Goal: Contribute content: Contribute content

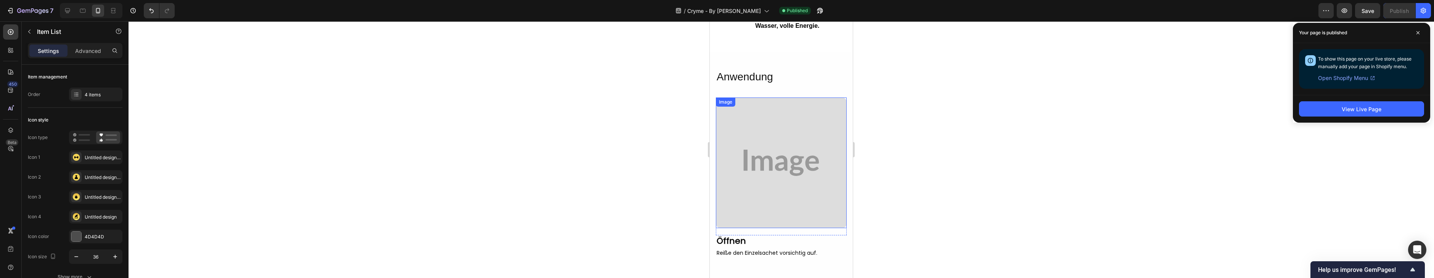
scroll to position [2117, 0]
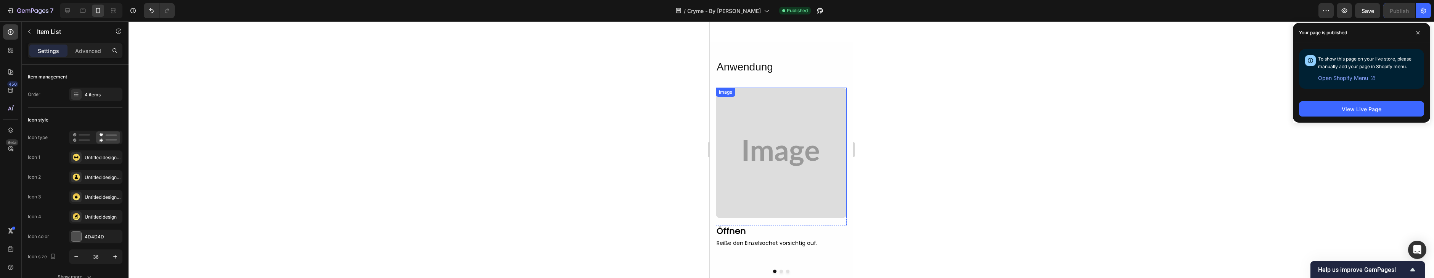
click at [773, 112] on img at bounding box center [781, 153] width 131 height 131
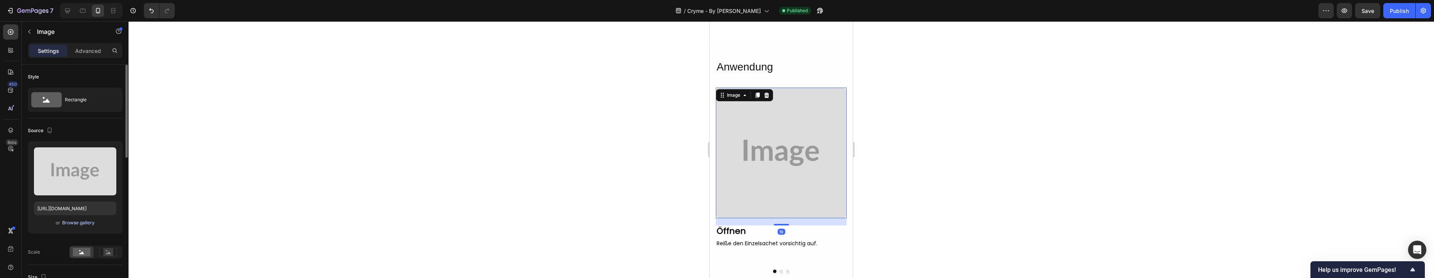
click at [88, 222] on div "Browse gallery" at bounding box center [78, 223] width 32 height 7
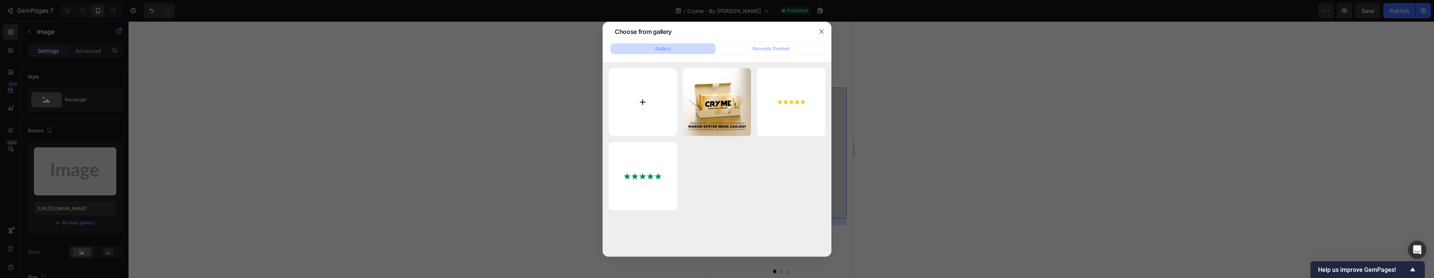
click at [635, 104] on input "file" at bounding box center [643, 102] width 68 height 68
type input "C:\fakepath\Step 1.png"
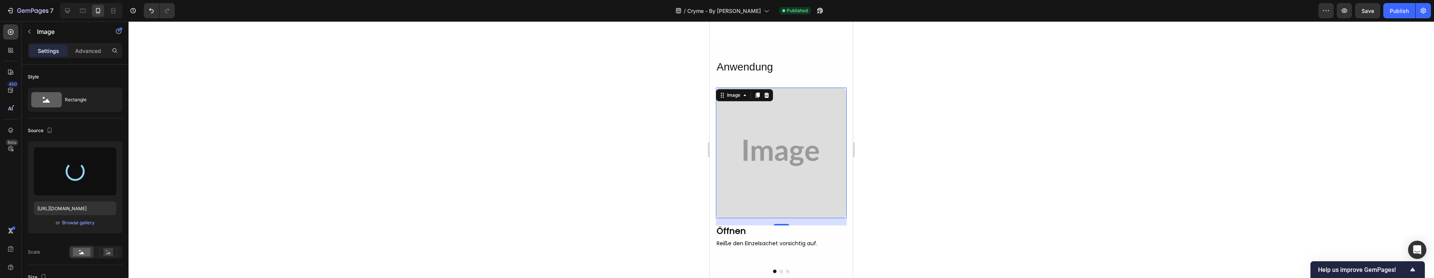
type input "[URL][DOMAIN_NAME]"
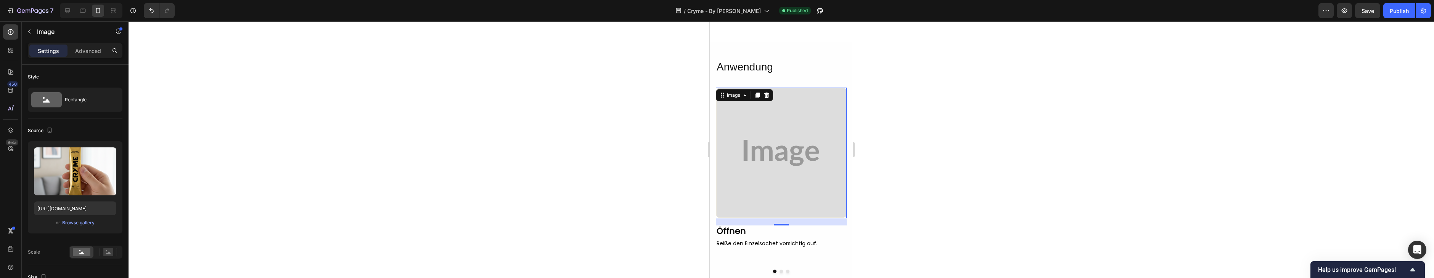
scroll to position [2119, 0]
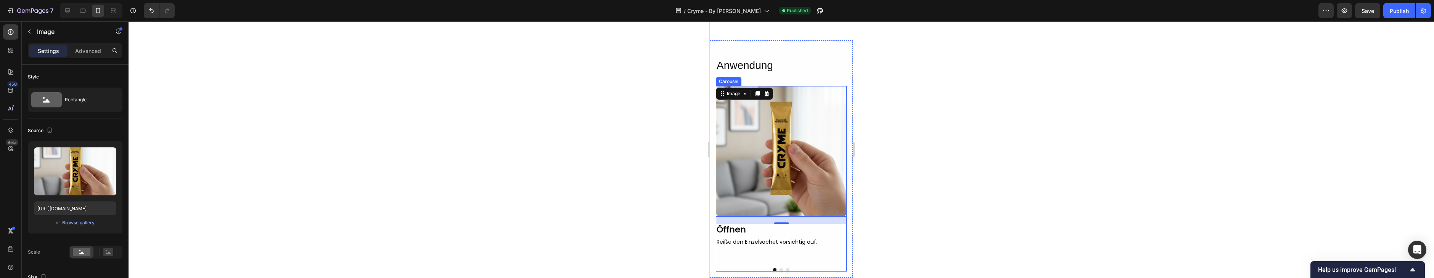
click at [781, 268] on button "Dot" at bounding box center [780, 269] width 3 height 3
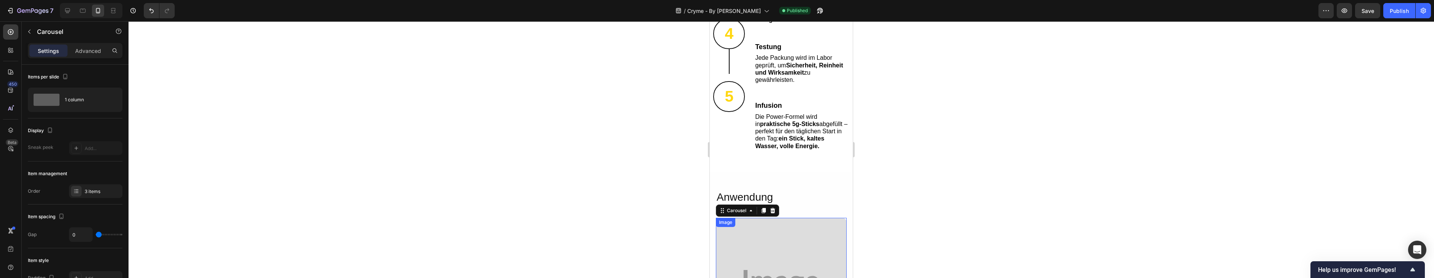
scroll to position [1980, 0]
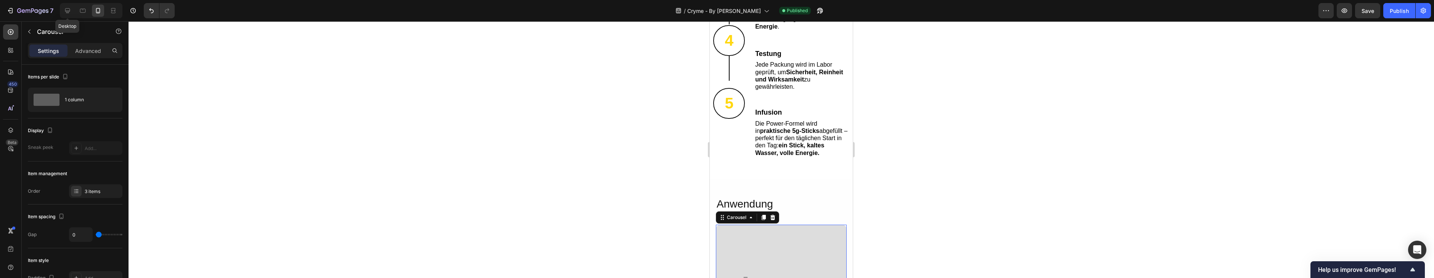
click at [64, 12] on icon at bounding box center [68, 11] width 8 height 8
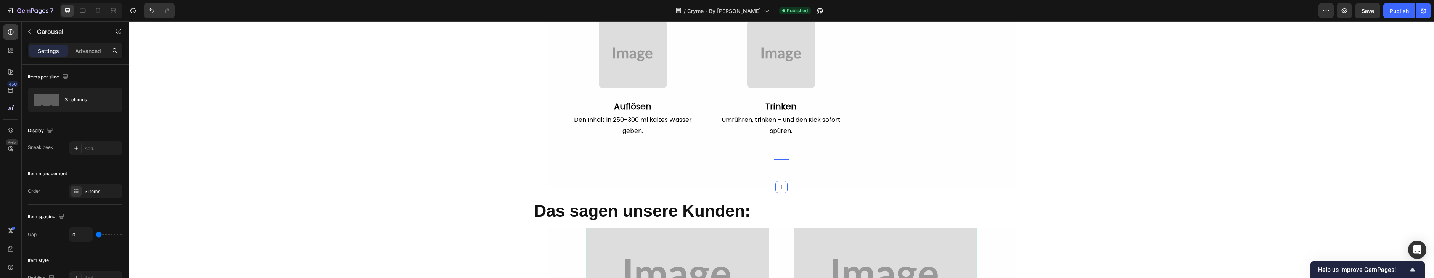
scroll to position [1851, 0]
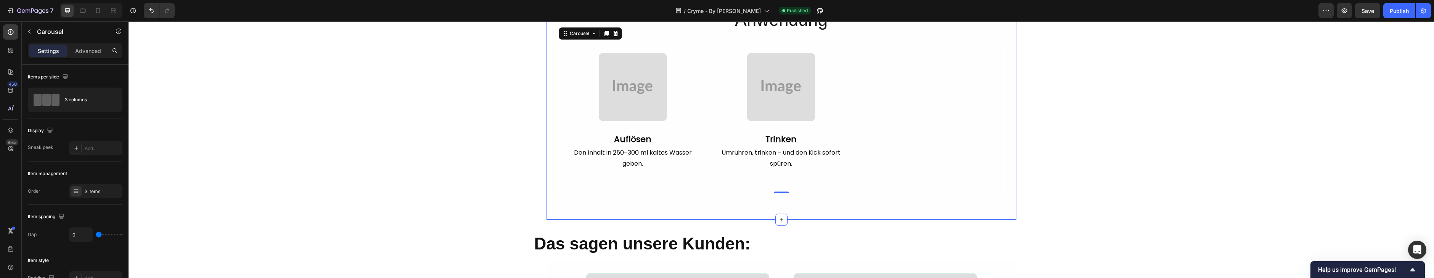
click at [777, 212] on div "Anwendung Heading Image Row Öffnen Text Block Reiße den Einzelsachet vorsichtig…" at bounding box center [781, 105] width 470 height 230
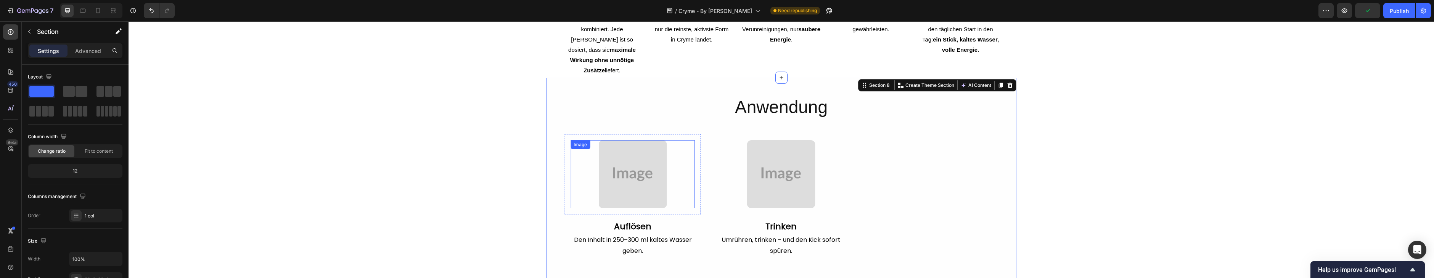
scroll to position [1767, 0]
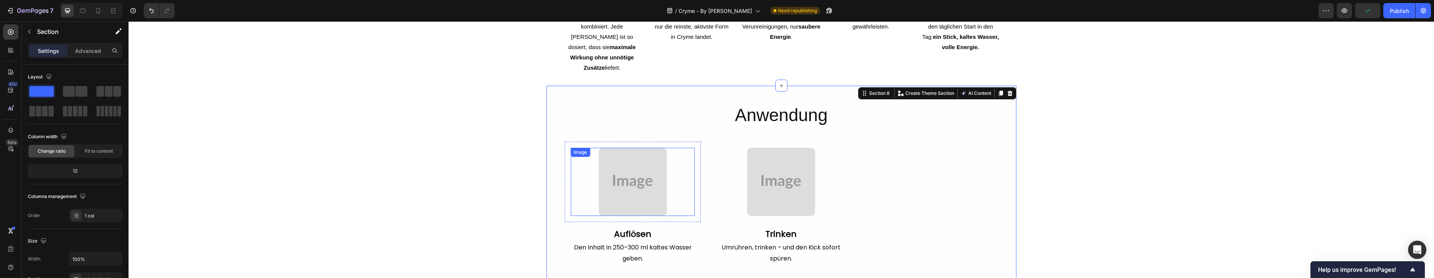
click at [646, 172] on img at bounding box center [633, 182] width 68 height 68
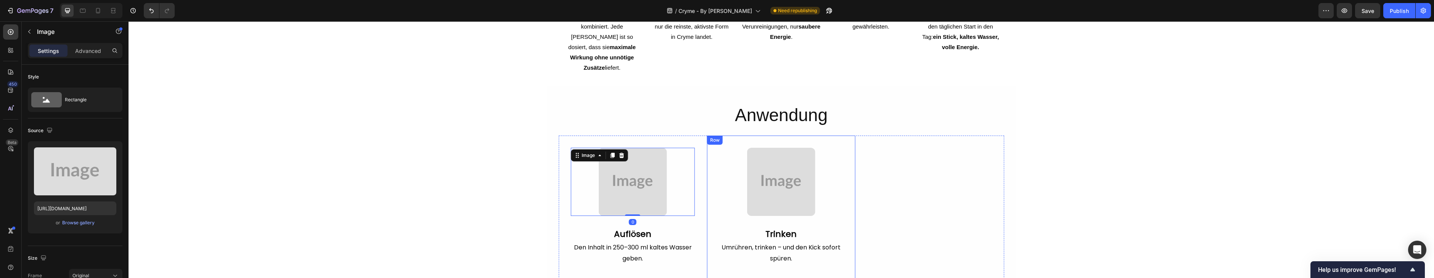
drag, startPoint x: 721, startPoint y: 125, endPoint x: 721, endPoint y: 137, distance: 12.2
click at [721, 136] on div "Image Row Trinken Text Block Umrühren, trinken – und den Kick sofort spüren. Te…" at bounding box center [781, 212] width 148 height 153
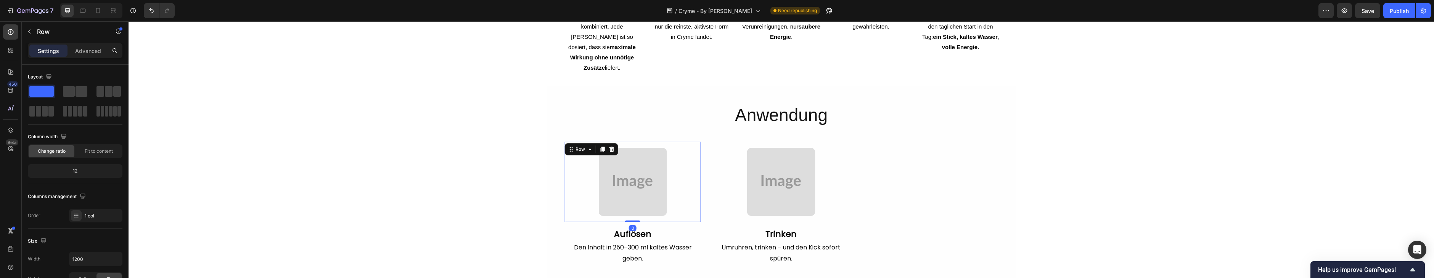
click at [694, 160] on div "Image Row 0" at bounding box center [632, 182] width 136 height 80
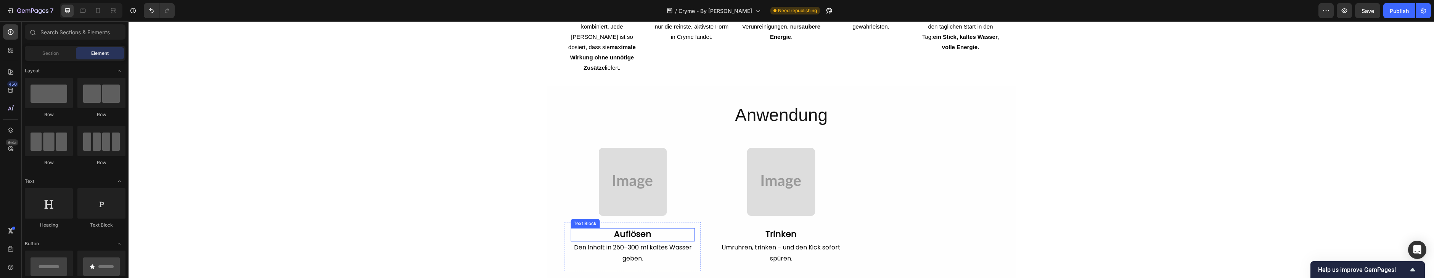
click at [574, 229] on p "Auflösen" at bounding box center [632, 235] width 122 height 12
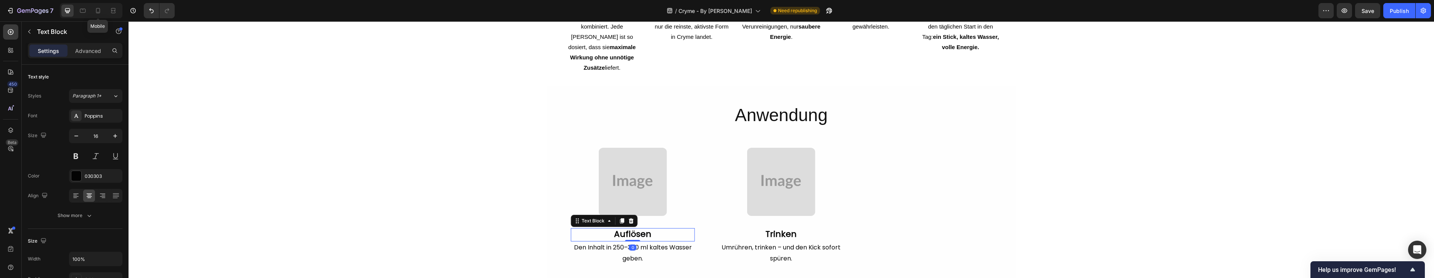
drag, startPoint x: 98, startPoint y: 13, endPoint x: 233, endPoint y: 21, distance: 135.2
click at [98, 13] on icon at bounding box center [98, 11] width 8 height 8
type input "14"
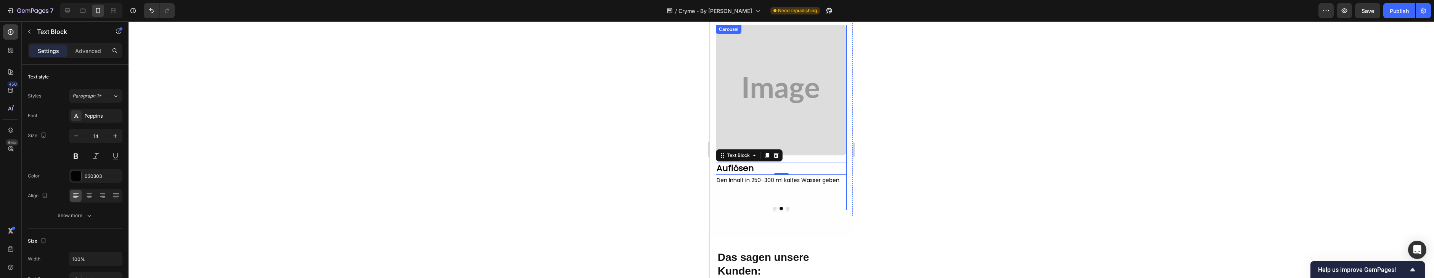
scroll to position [1870, 0]
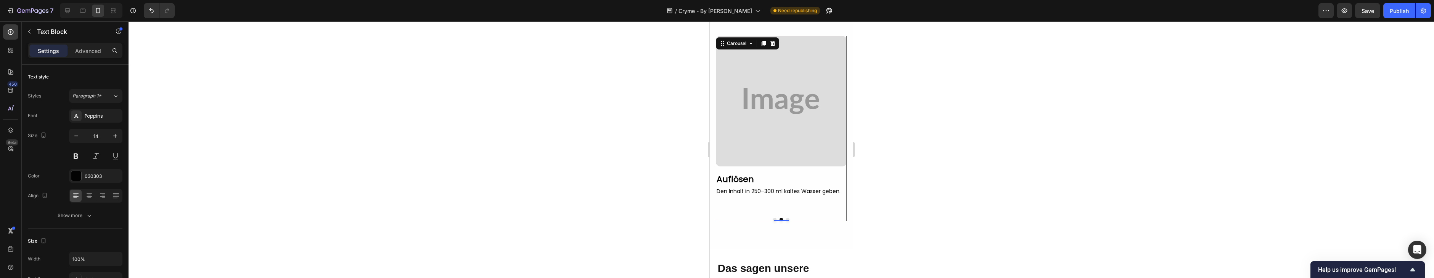
click at [774, 218] on button "Dot" at bounding box center [774, 219] width 3 height 3
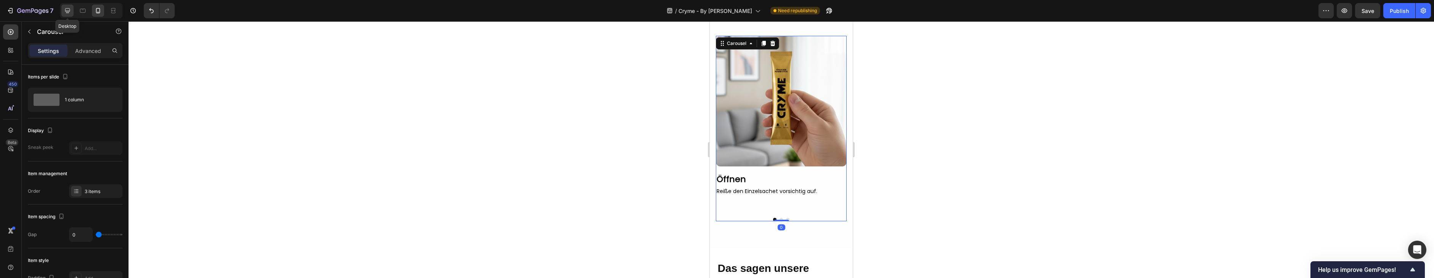
click at [71, 10] on icon at bounding box center [68, 11] width 8 height 8
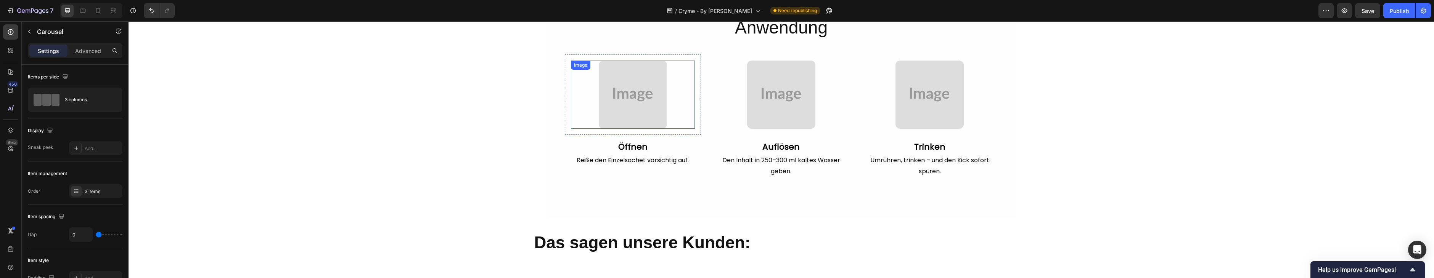
scroll to position [1731, 0]
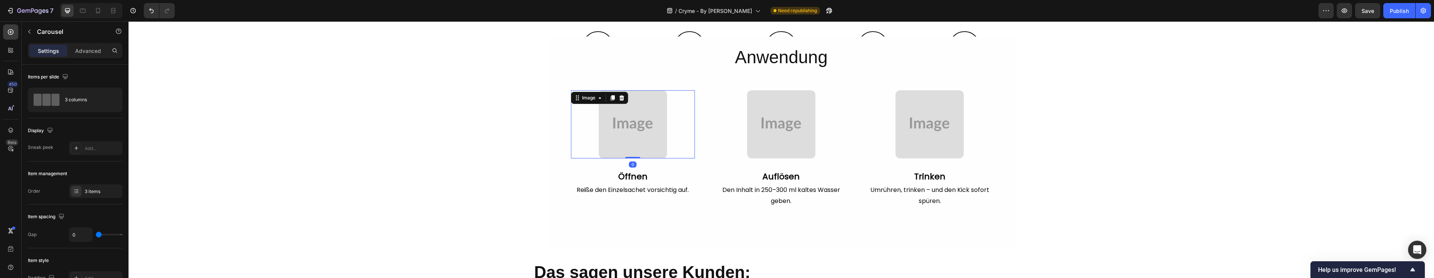
click at [643, 127] on img at bounding box center [633, 124] width 68 height 68
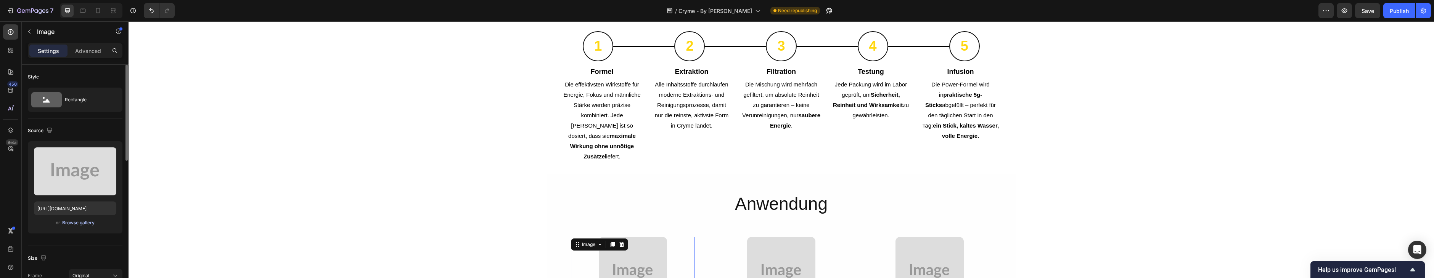
click at [79, 222] on div "Browse gallery" at bounding box center [78, 223] width 32 height 7
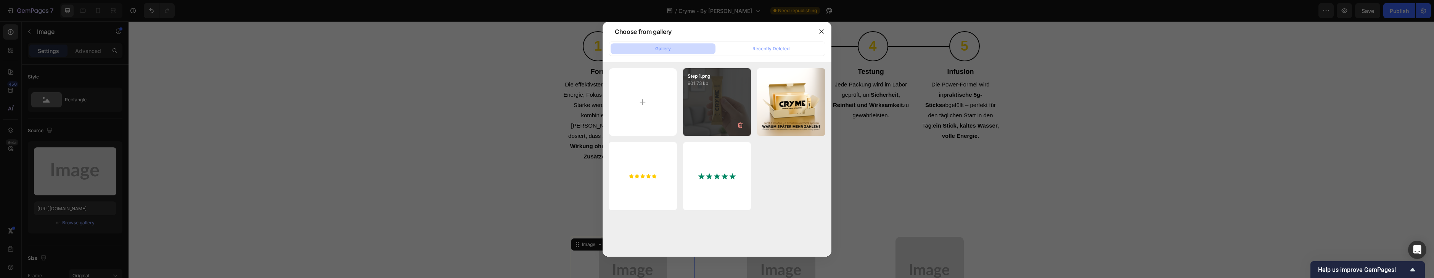
click at [703, 102] on div "Step 1.png 901.73 kb" at bounding box center [717, 102] width 68 height 68
type input "[URL][DOMAIN_NAME]"
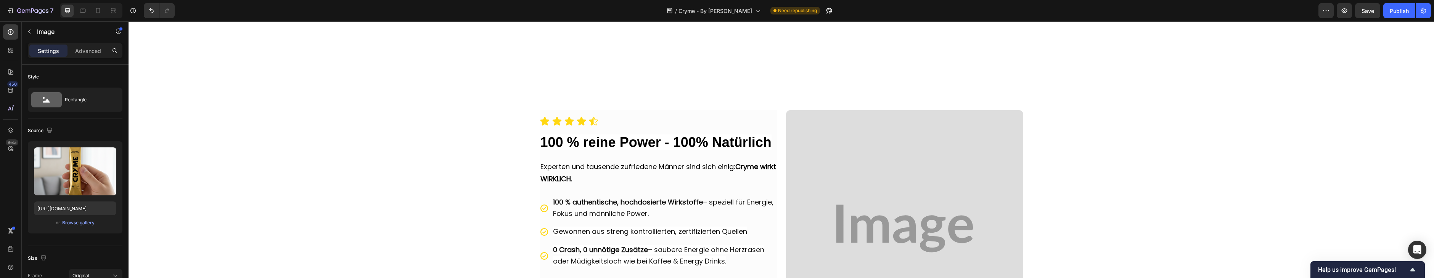
scroll to position [1290, 0]
